Goal: Task Accomplishment & Management: Manage account settings

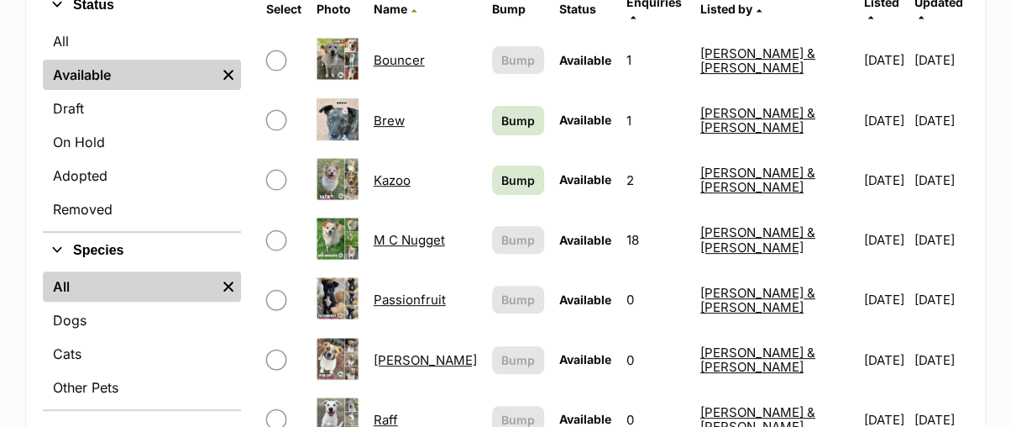
scroll to position [559, 0]
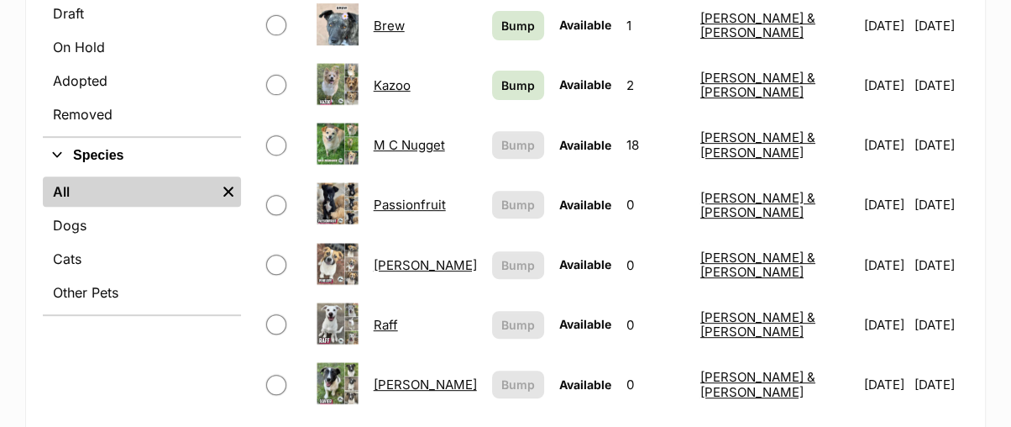
click at [430, 257] on link "[PERSON_NAME]" at bounding box center [425, 265] width 103 height 16
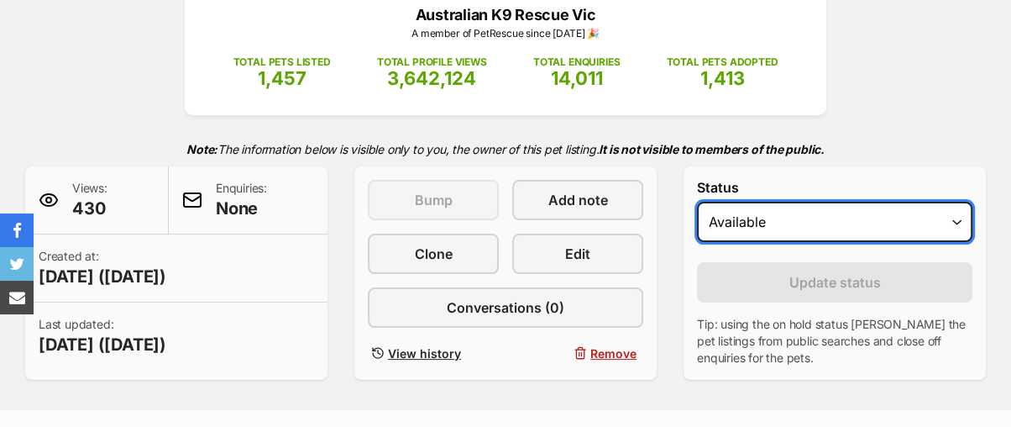
click at [751, 202] on select "Draft Available On hold Adopted" at bounding box center [834, 222] width 275 height 40
select select "rehomed"
click at [697, 202] on select "Draft Available On hold Adopted" at bounding box center [834, 222] width 275 height 40
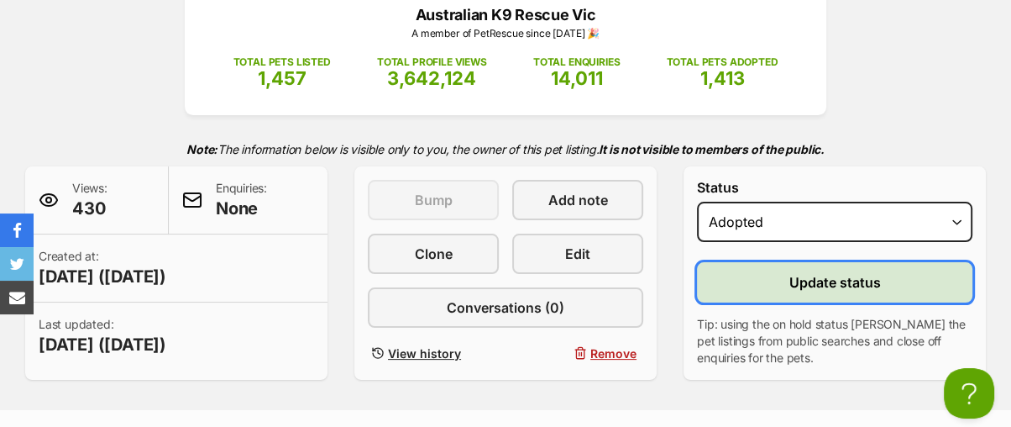
click at [763, 262] on button "Update status" at bounding box center [834, 282] width 275 height 40
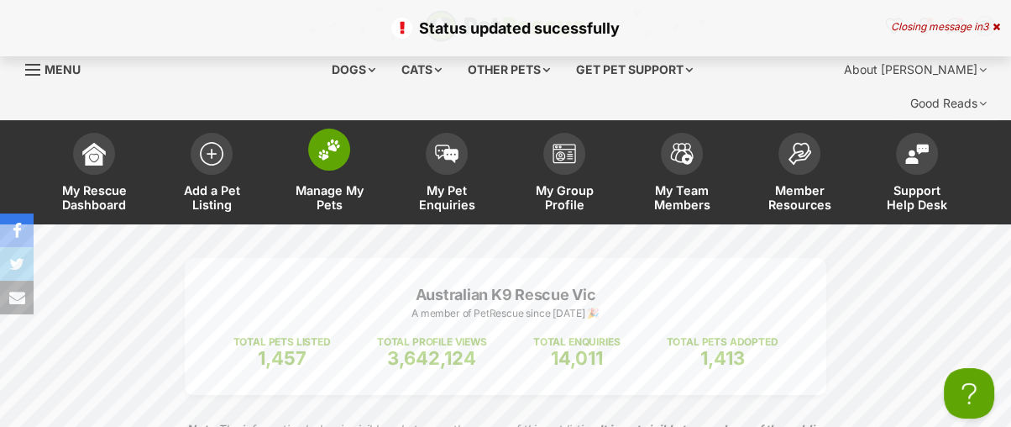
click at [335, 129] on span at bounding box center [329, 149] width 42 height 42
